Goal: Information Seeking & Learning: Understand process/instructions

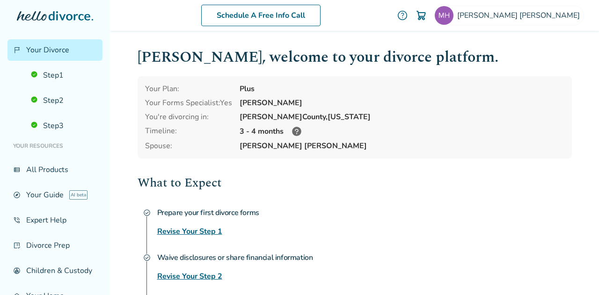
scroll to position [129, 0]
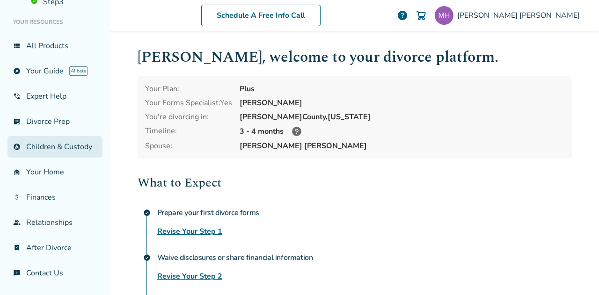
click at [44, 146] on link "account_child Children & Custody" at bounding box center [54, 147] width 95 height 22
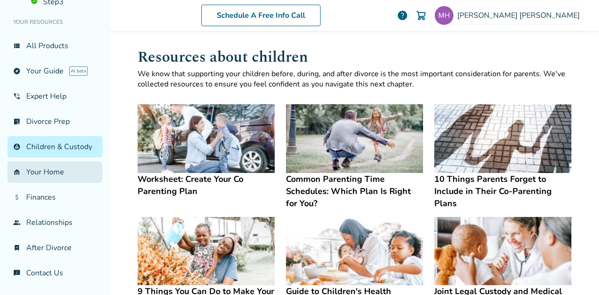
click at [40, 179] on link "garage_home Your Home" at bounding box center [54, 172] width 95 height 22
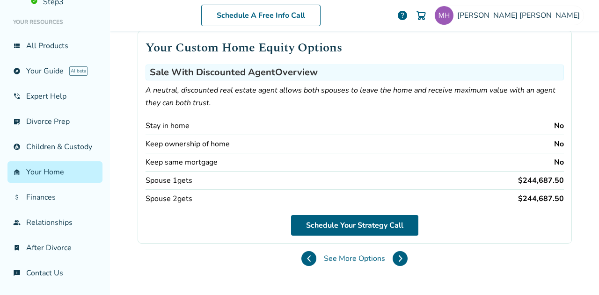
scroll to position [75, 0]
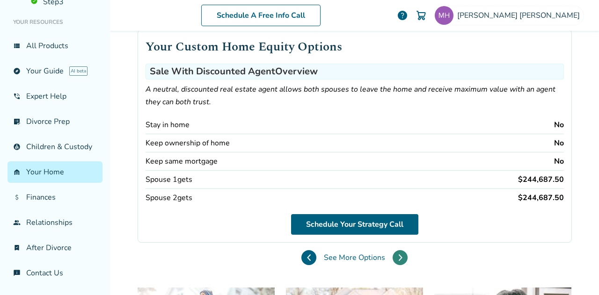
click at [398, 254] on icon at bounding box center [400, 257] width 4 height 7
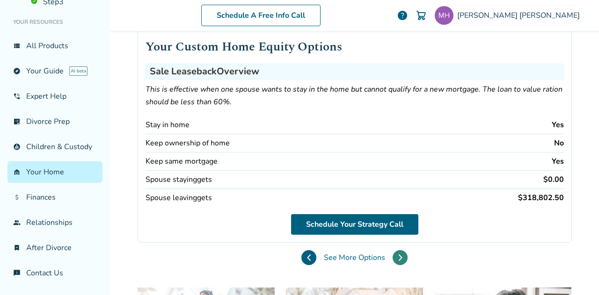
click at [398, 254] on icon at bounding box center [400, 257] width 4 height 7
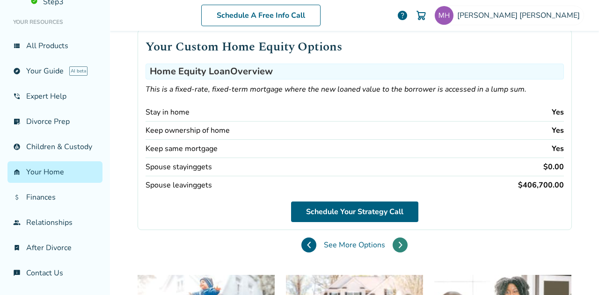
click at [399, 242] on icon at bounding box center [400, 245] width 3 height 6
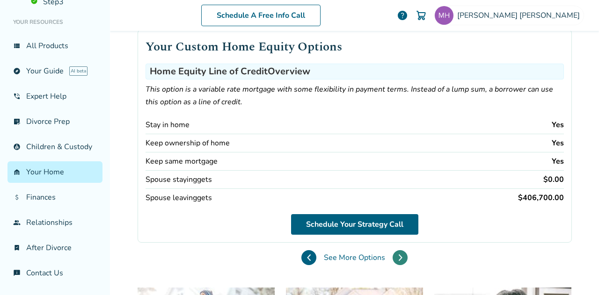
click at [398, 254] on icon at bounding box center [400, 257] width 4 height 7
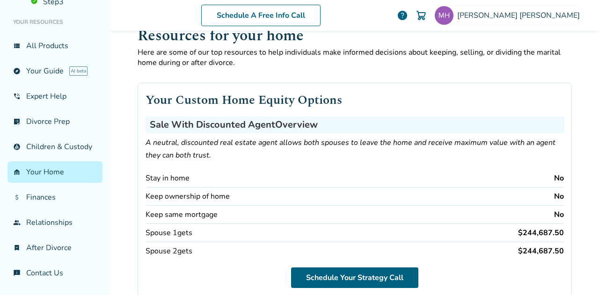
scroll to position [0, 0]
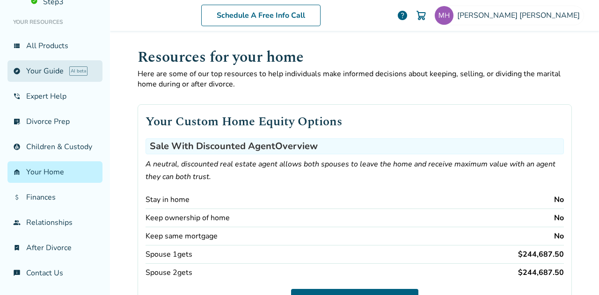
click at [49, 69] on link "explore Your Guide AI beta" at bounding box center [54, 71] width 95 height 22
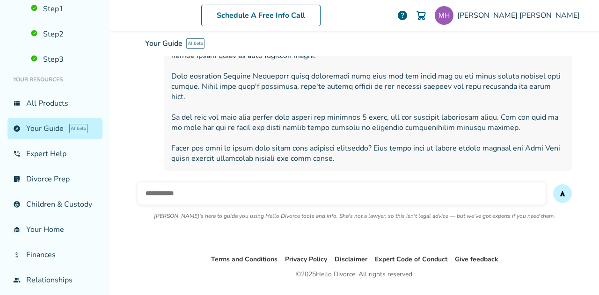
scroll to position [129, 0]
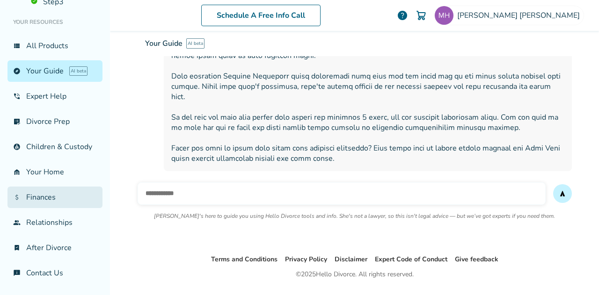
click at [48, 198] on link "attach_money Finances" at bounding box center [54, 198] width 95 height 22
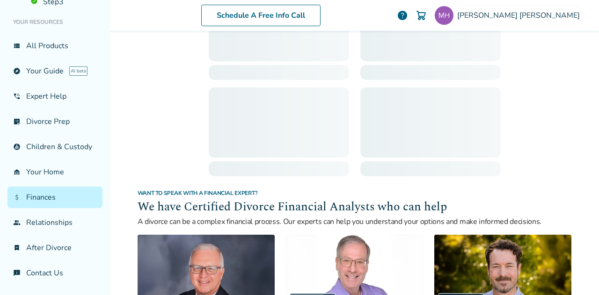
scroll to position [46, 0]
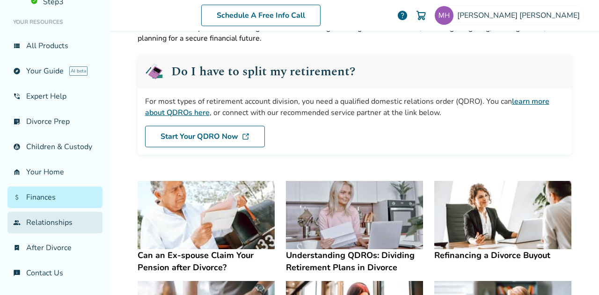
click at [44, 223] on link "group Relationships" at bounding box center [54, 223] width 95 height 22
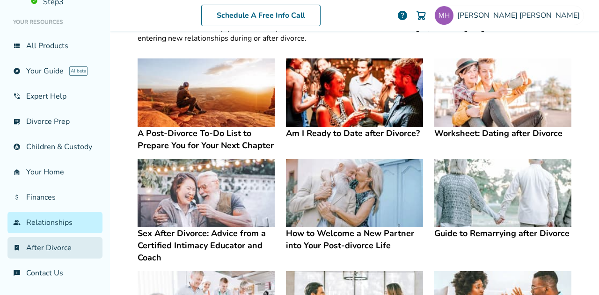
click at [42, 243] on link "bookmark_check After Divorce" at bounding box center [54, 248] width 95 height 22
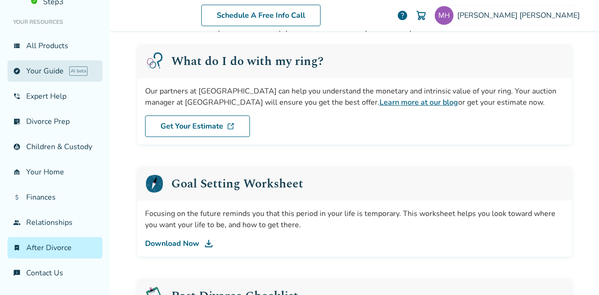
click at [56, 62] on link "explore Your Guide AI beta" at bounding box center [54, 71] width 95 height 22
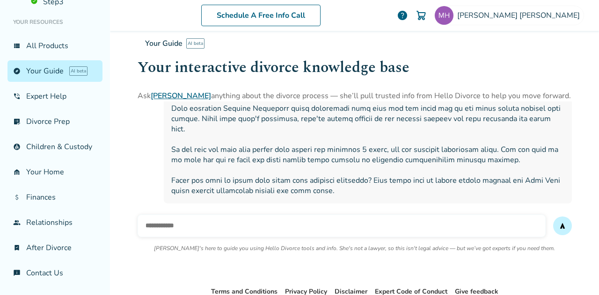
scroll to position [331, 0]
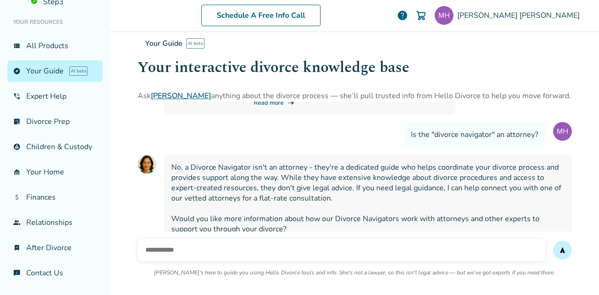
click at [598, 54] on div "Schedule A Free Info Call Melanie Hodges-Jones help Schedule A Free Call Melani…" at bounding box center [354, 147] width 489 height 295
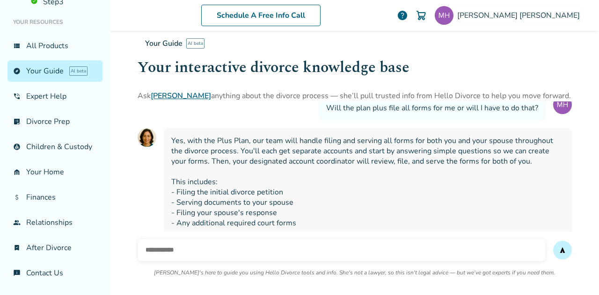
click at [598, 54] on div "Schedule A Free Info Call Melanie Hodges-Jones help Schedule A Free Call Melani…" at bounding box center [354, 147] width 489 height 295
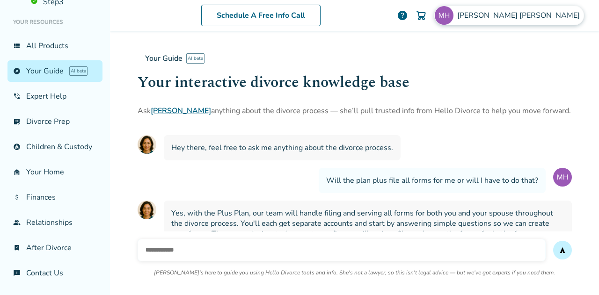
click at [533, 20] on span "Melanie Hodges-Jones" at bounding box center [520, 15] width 126 height 10
click at [311, 67] on div "Your Guide AI beta" at bounding box center [355, 58] width 434 height 25
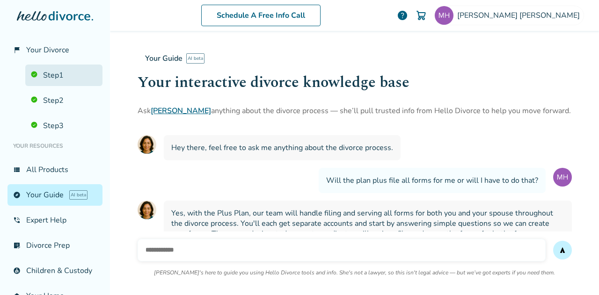
click at [59, 79] on link "Step 1" at bounding box center [63, 76] width 77 height 22
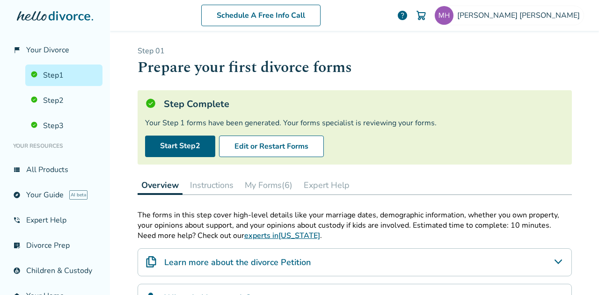
scroll to position [205, 0]
